Goal: Use online tool/utility: Utilize a website feature to perform a specific function

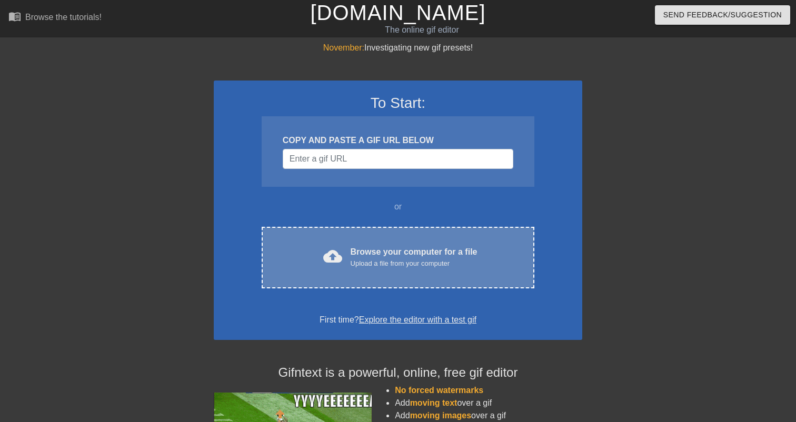
click at [360, 261] on div "Upload a file from your computer" at bounding box center [414, 264] width 127 height 11
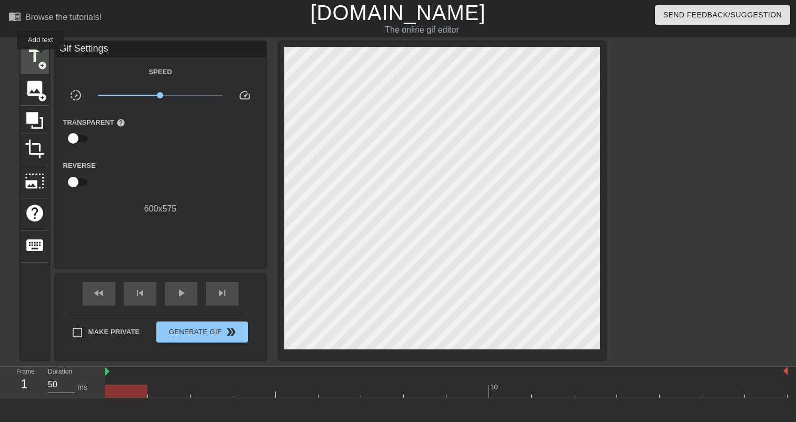
click at [41, 57] on span "title" at bounding box center [35, 56] width 20 height 20
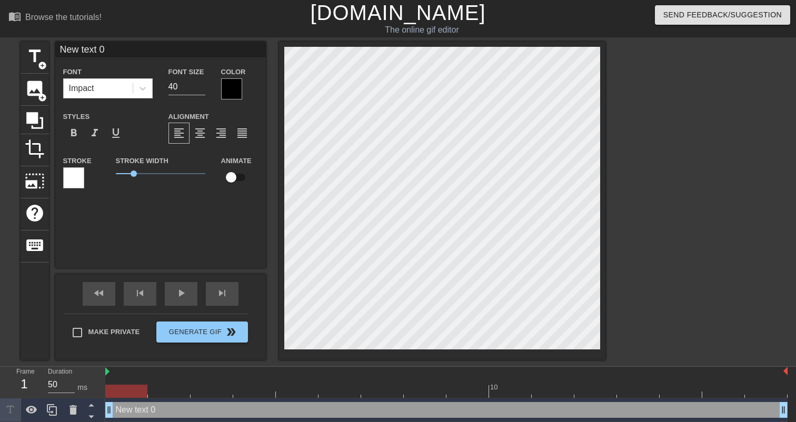
click at [76, 175] on div at bounding box center [73, 177] width 21 height 21
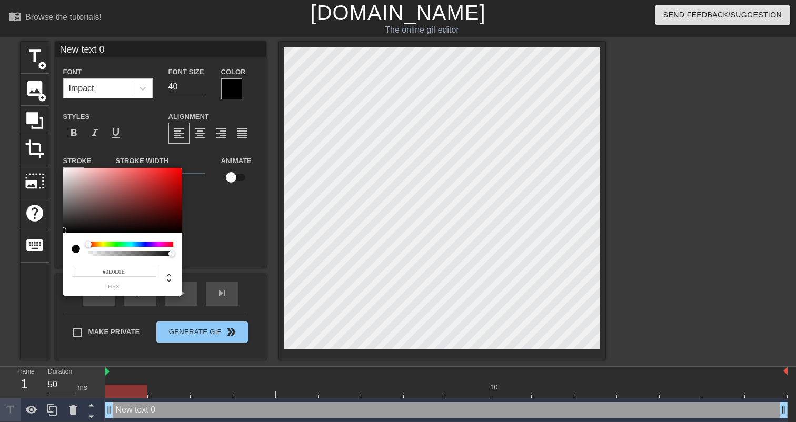
type input "#101010"
drag, startPoint x: 68, startPoint y: 220, endPoint x: 66, endPoint y: 229, distance: 9.7
click at [66, 229] on div at bounding box center [122, 200] width 118 height 65
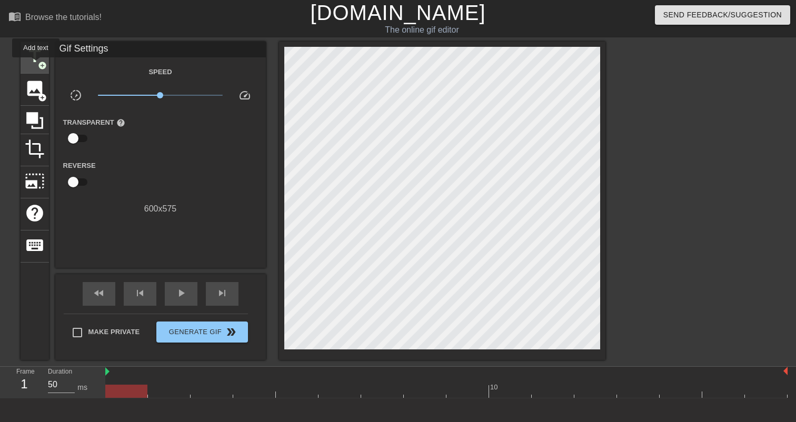
click at [36, 65] on span "title" at bounding box center [35, 56] width 20 height 20
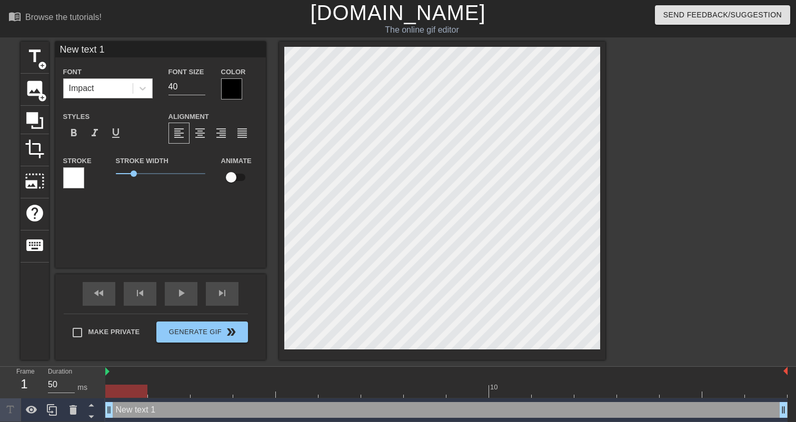
click at [115, 93] on div "Impact" at bounding box center [98, 88] width 69 height 19
drag, startPoint x: 135, startPoint y: 175, endPoint x: 127, endPoint y: 178, distance: 8.7
click at [127, 178] on span "0.65" at bounding box center [161, 173] width 90 height 13
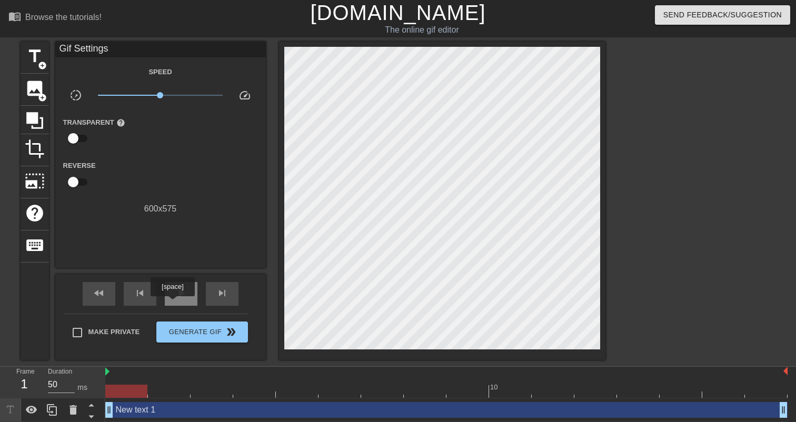
click at [174, 304] on div "play_arrow" at bounding box center [181, 294] width 33 height 24
type input "50"
click at [174, 304] on div "pause" at bounding box center [181, 294] width 33 height 24
click at [40, 122] on icon at bounding box center [35, 121] width 20 height 20
click at [41, 122] on icon at bounding box center [35, 121] width 20 height 20
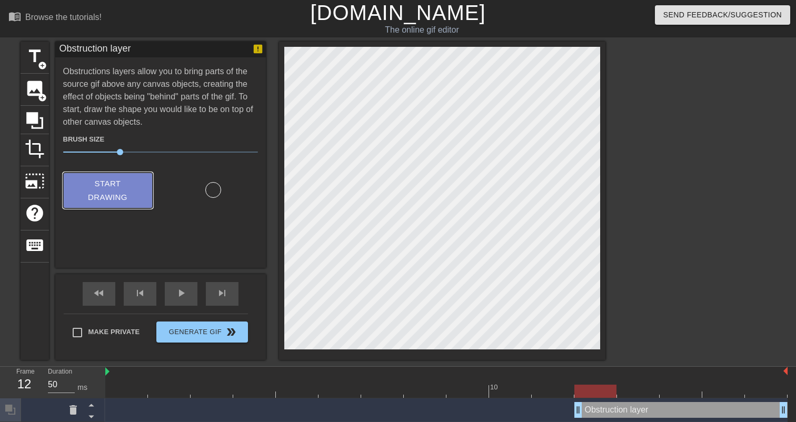
click at [141, 185] on button "Start Drawing" at bounding box center [108, 191] width 90 height 36
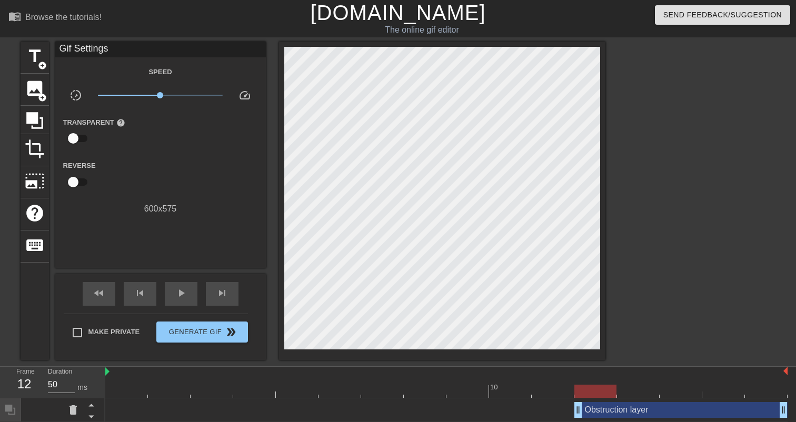
click at [617, 402] on div "Obstruction layer drag_handle drag_handle" at bounding box center [446, 411] width 682 height 24
click at [617, 405] on div "Obstruction layer drag_handle drag_handle" at bounding box center [680, 410] width 213 height 16
click at [598, 400] on div "Obstruction layer drag_handle drag_handle" at bounding box center [446, 411] width 682 height 24
click at [601, 392] on div at bounding box center [595, 391] width 42 height 13
